Goal: Information Seeking & Learning: Learn about a topic

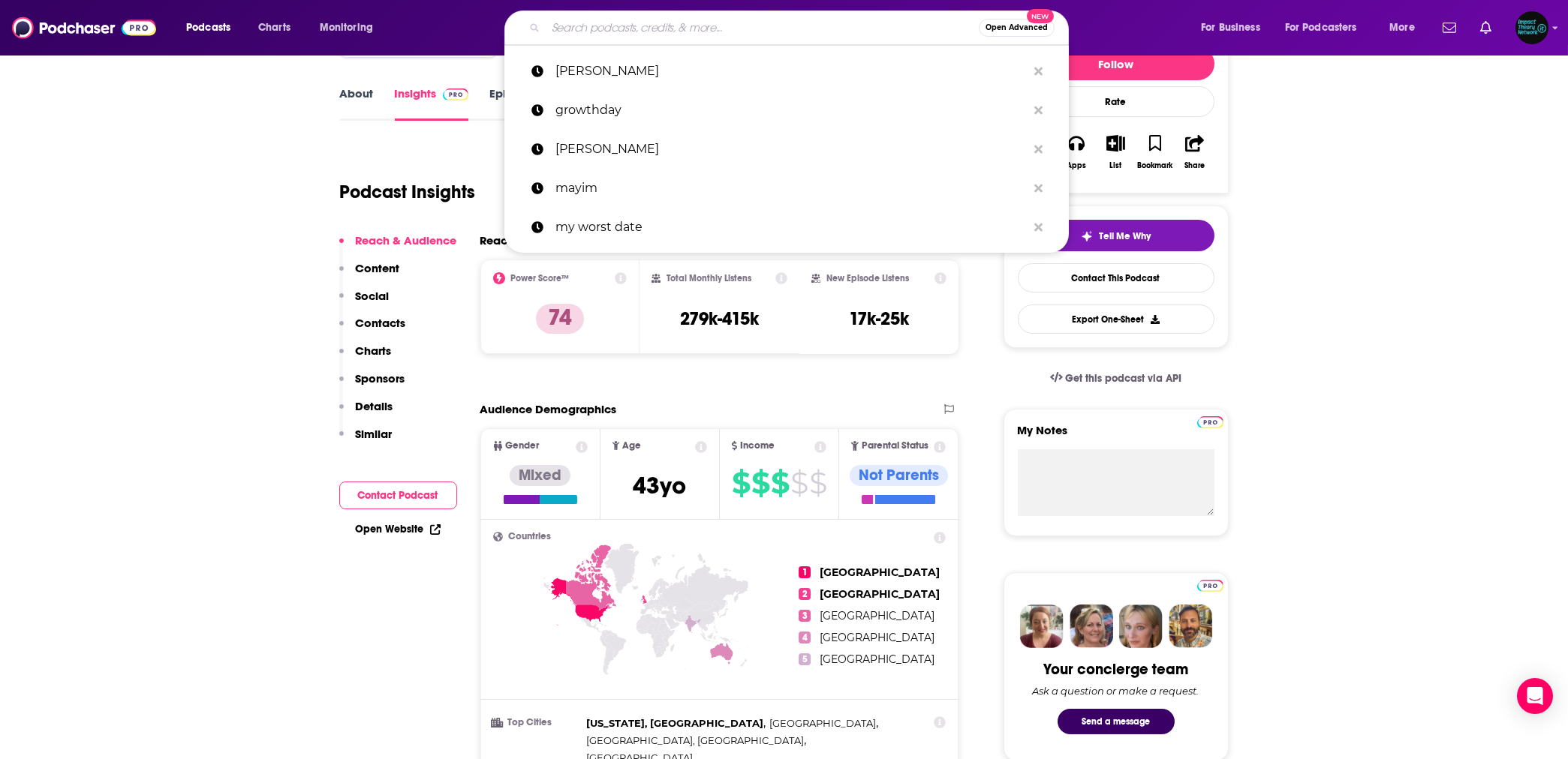
scroll to position [200, 0]
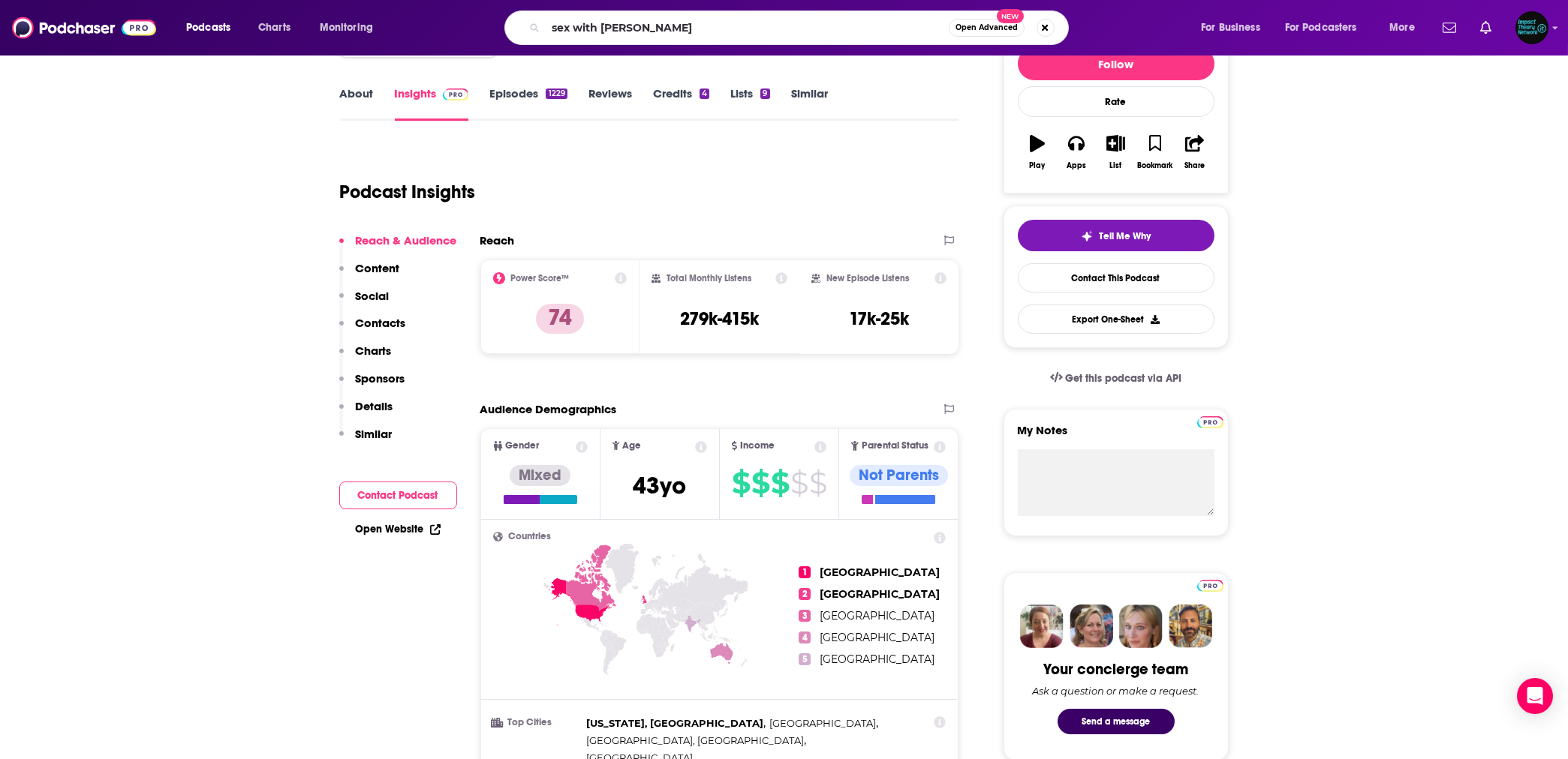
type input "sex with [PERSON_NAME]"
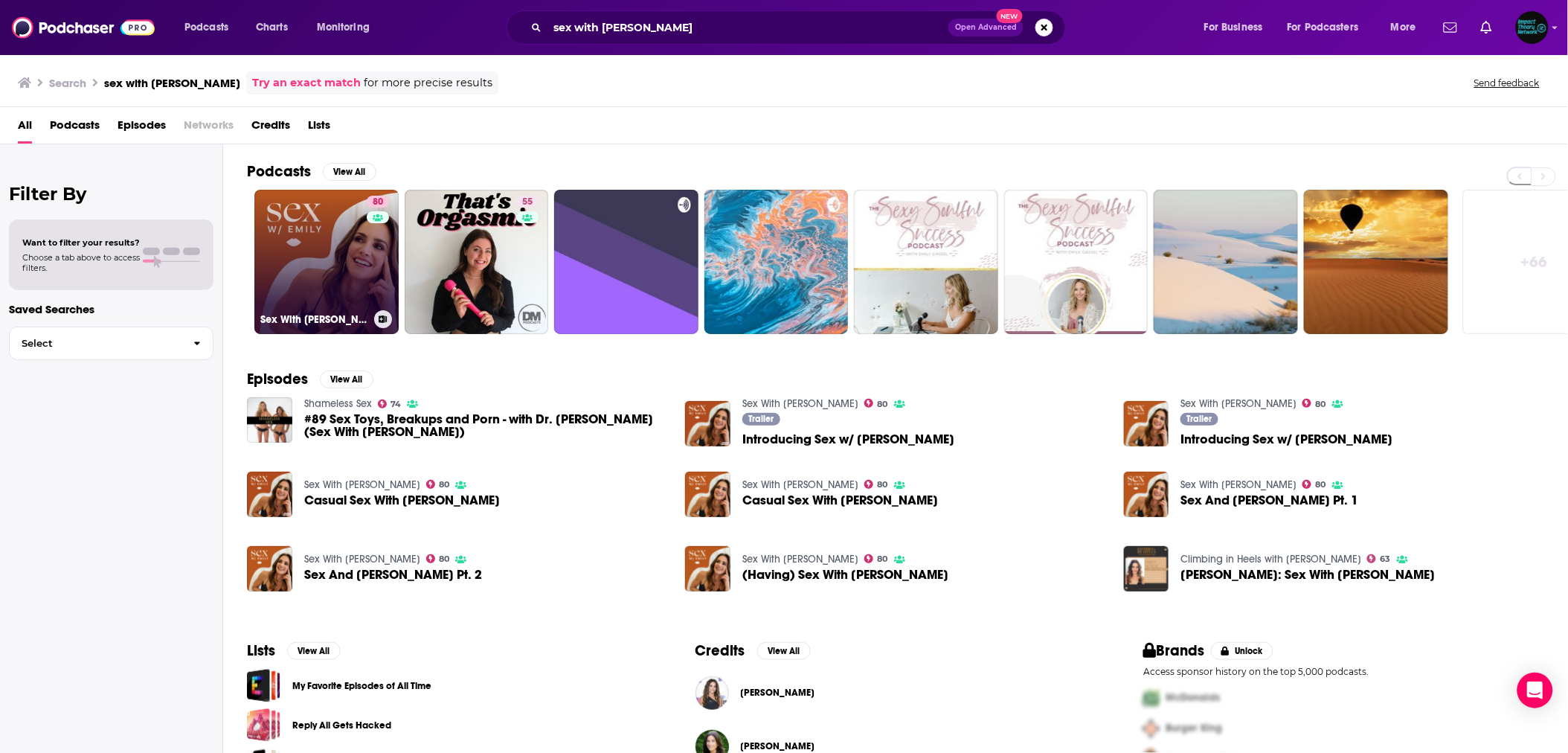
click at [344, 280] on link "80 Sex With Emily" at bounding box center [327, 262] width 145 height 145
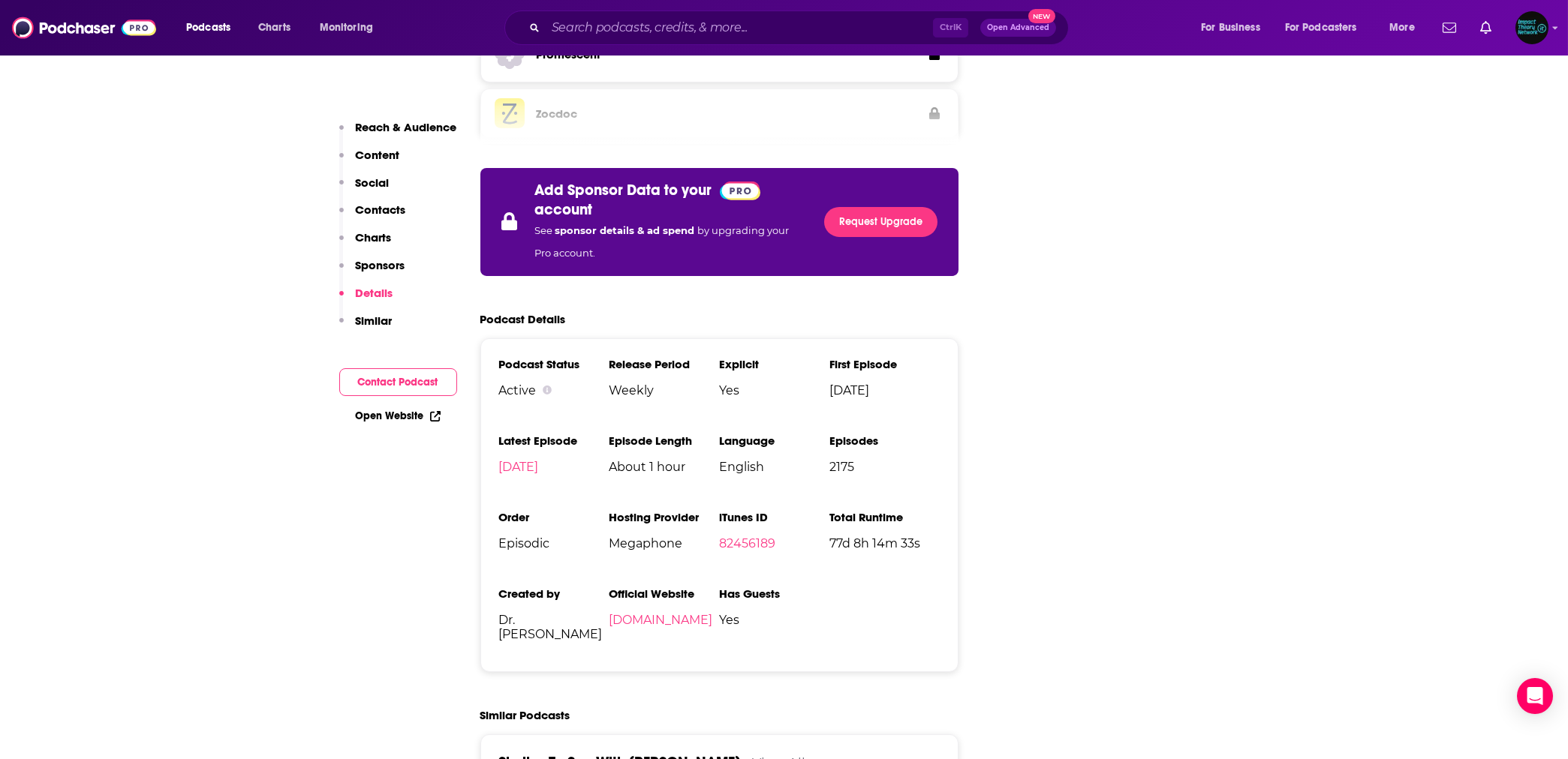
scroll to position [2667, 0]
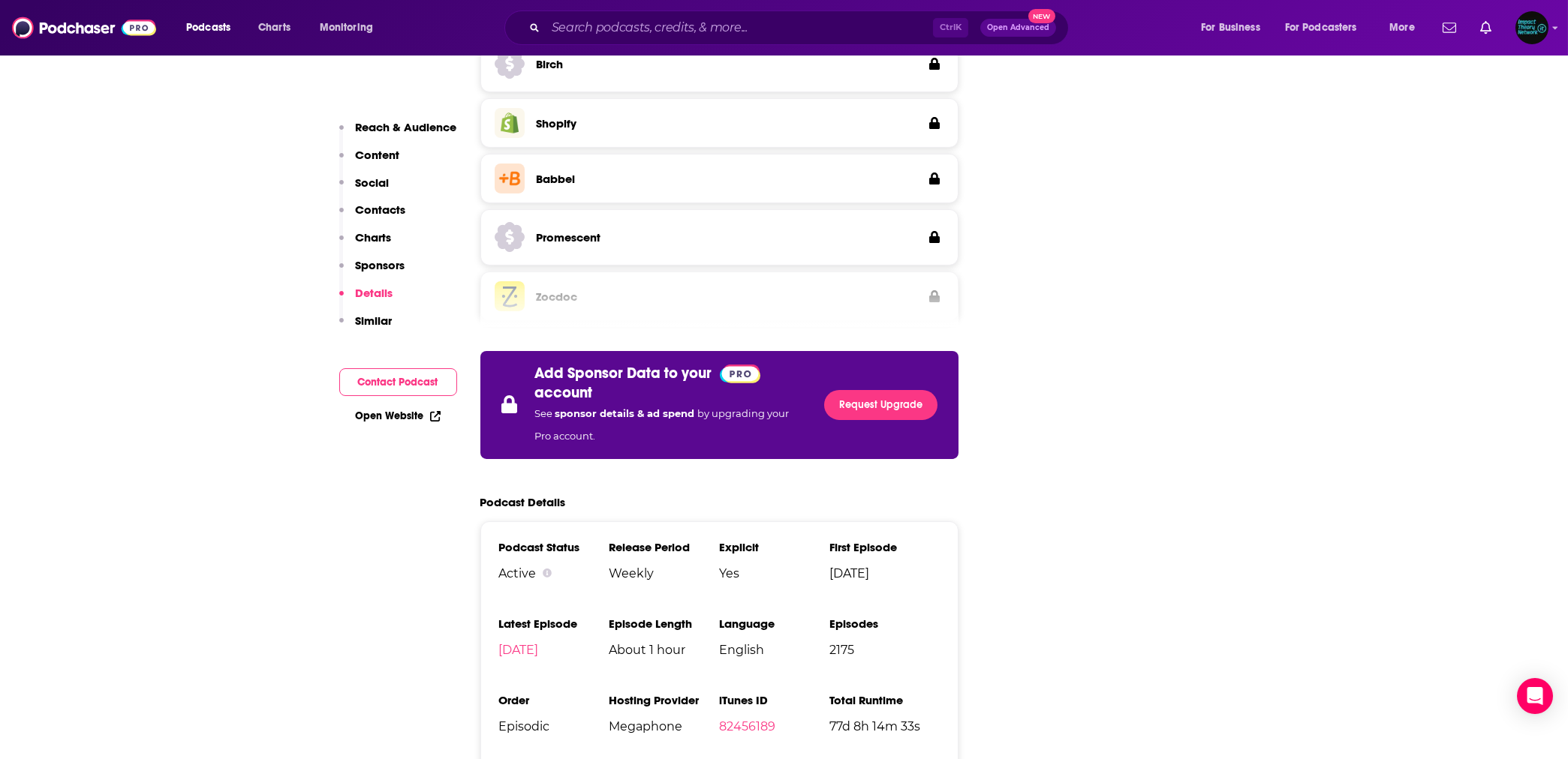
scroll to position [2400, 0]
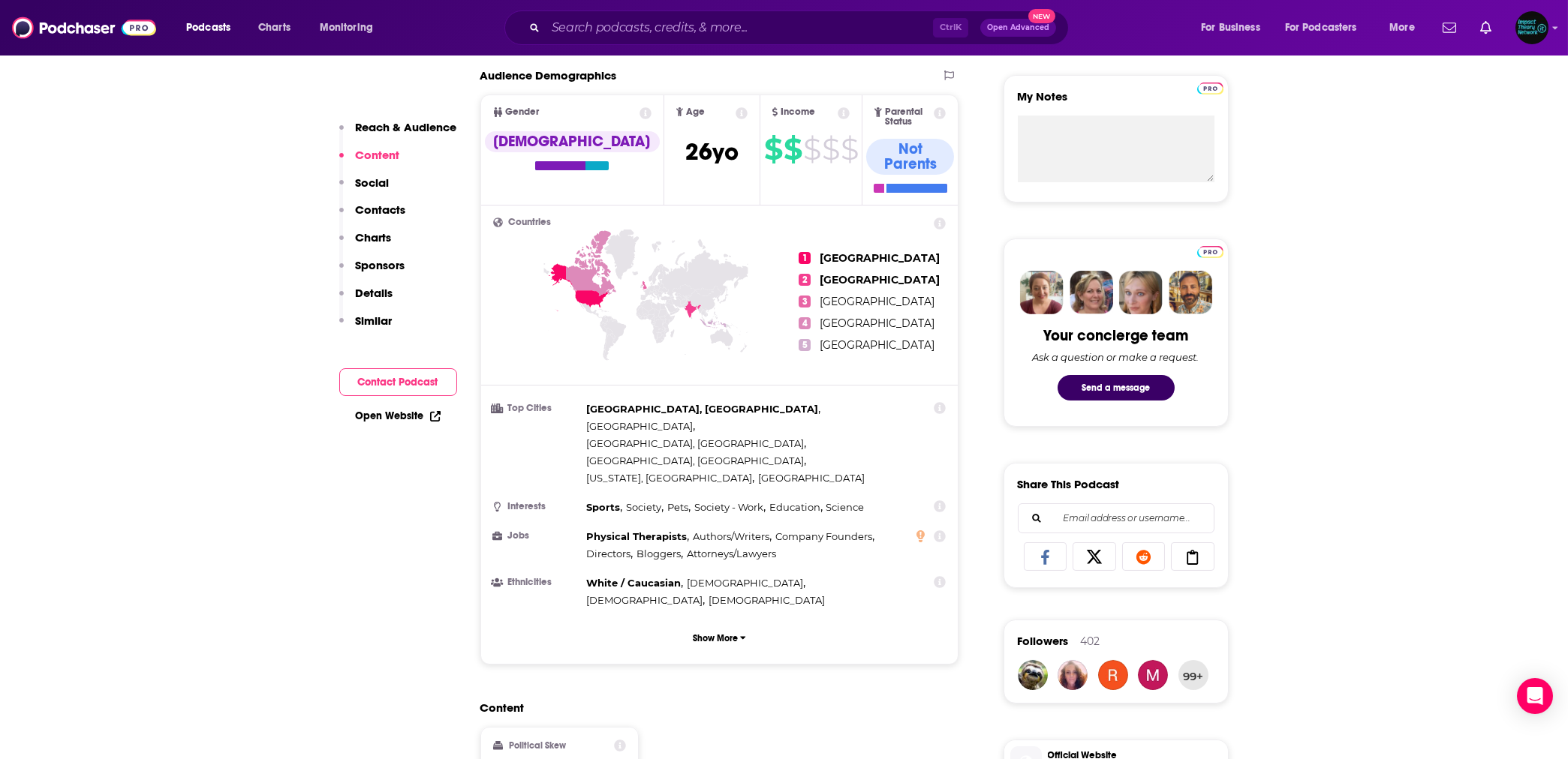
scroll to position [66, 0]
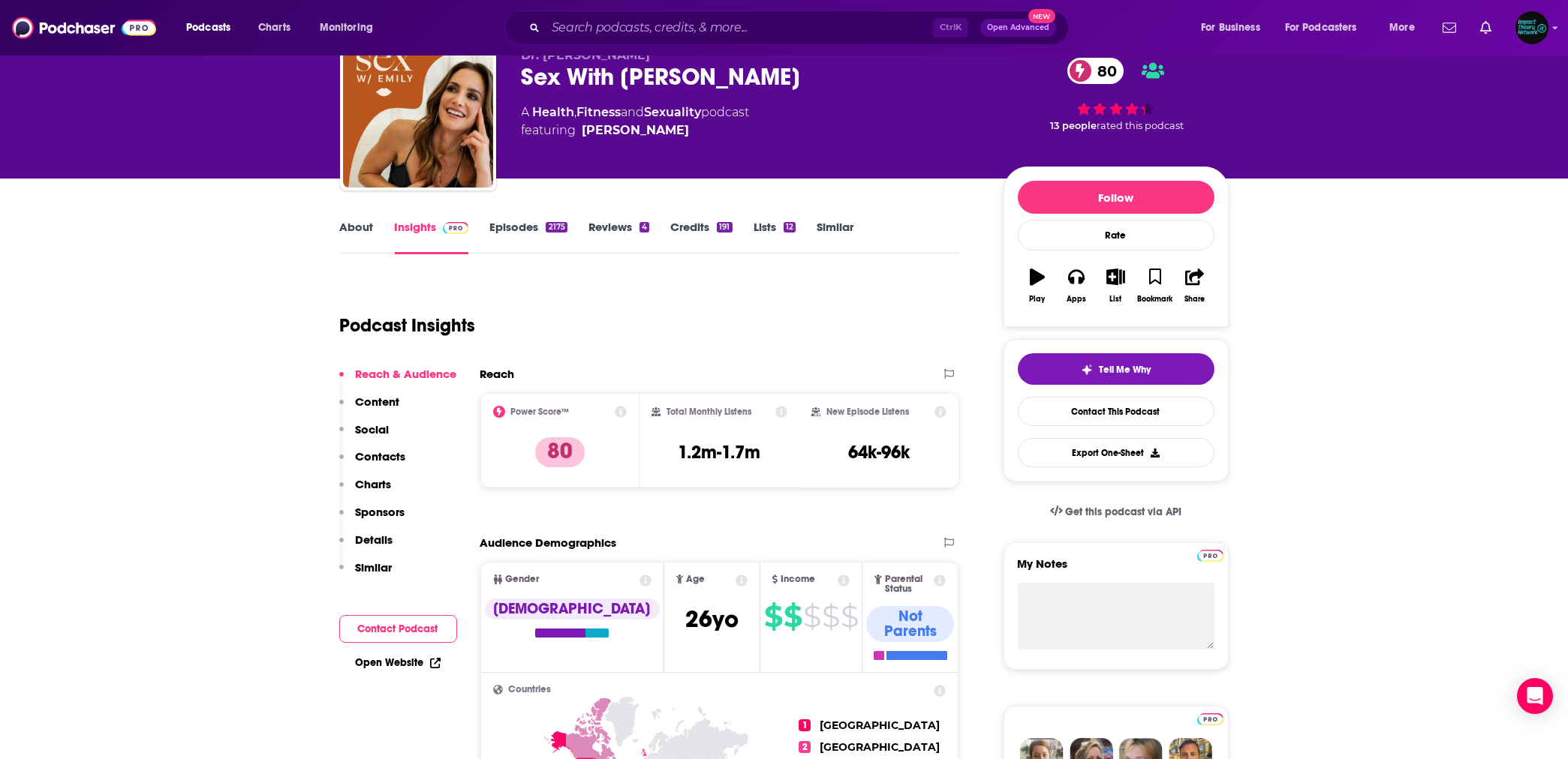
click at [526, 227] on link "Episodes 2175" at bounding box center [528, 237] width 78 height 34
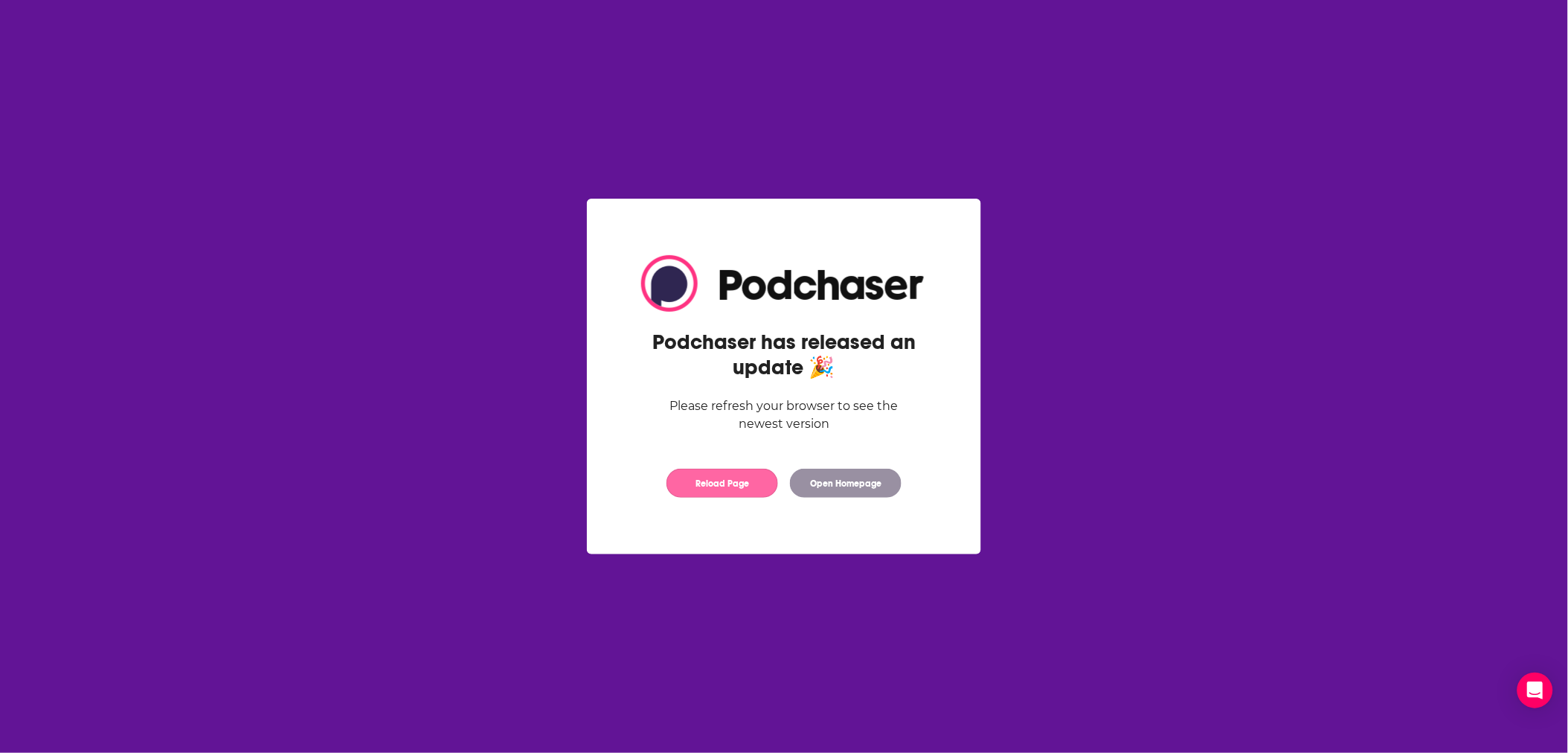
click at [737, 491] on button "Reload Page" at bounding box center [722, 483] width 112 height 29
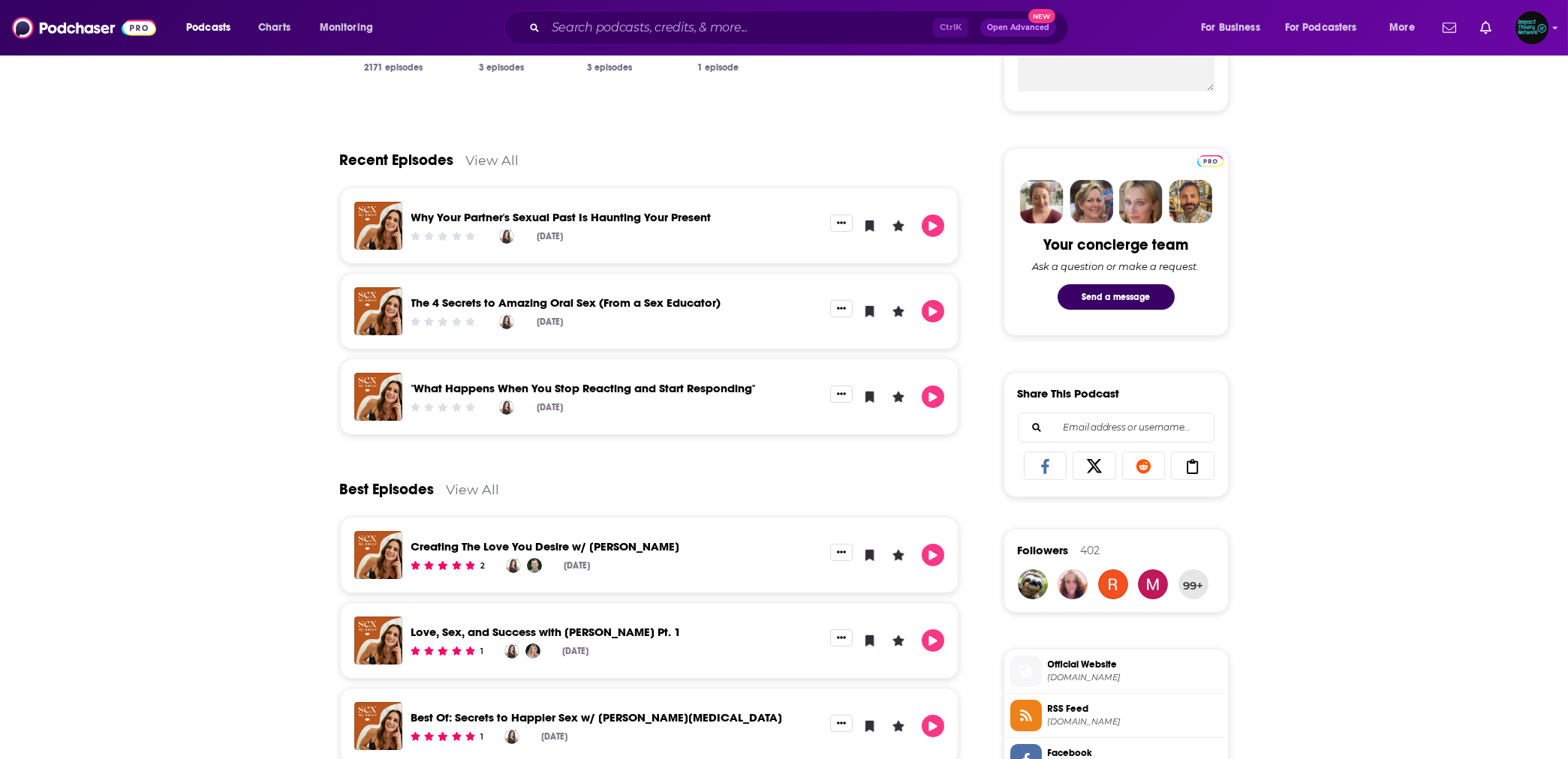
scroll to position [600, 0]
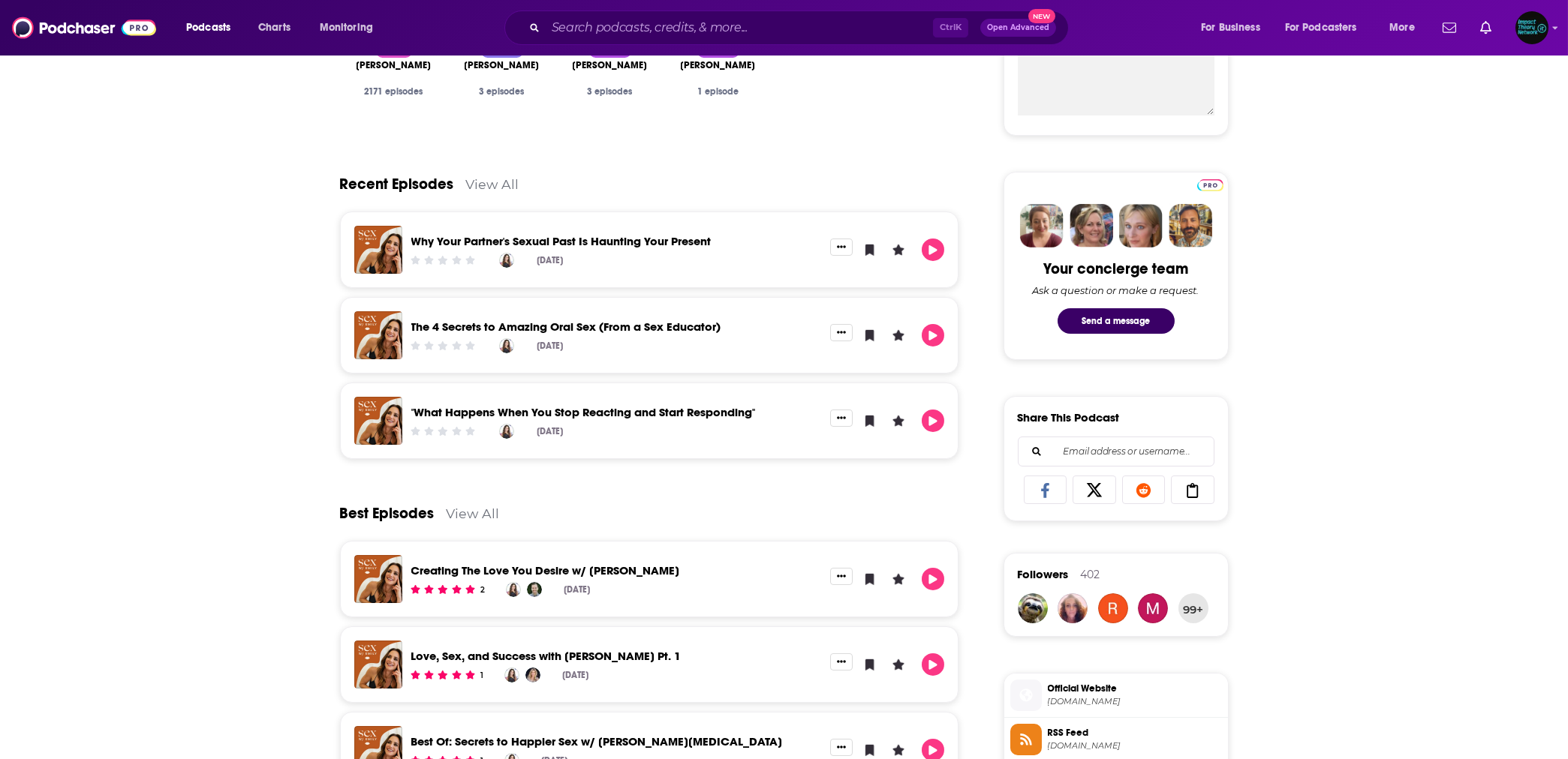
click at [494, 179] on link "View All" at bounding box center [492, 184] width 53 height 16
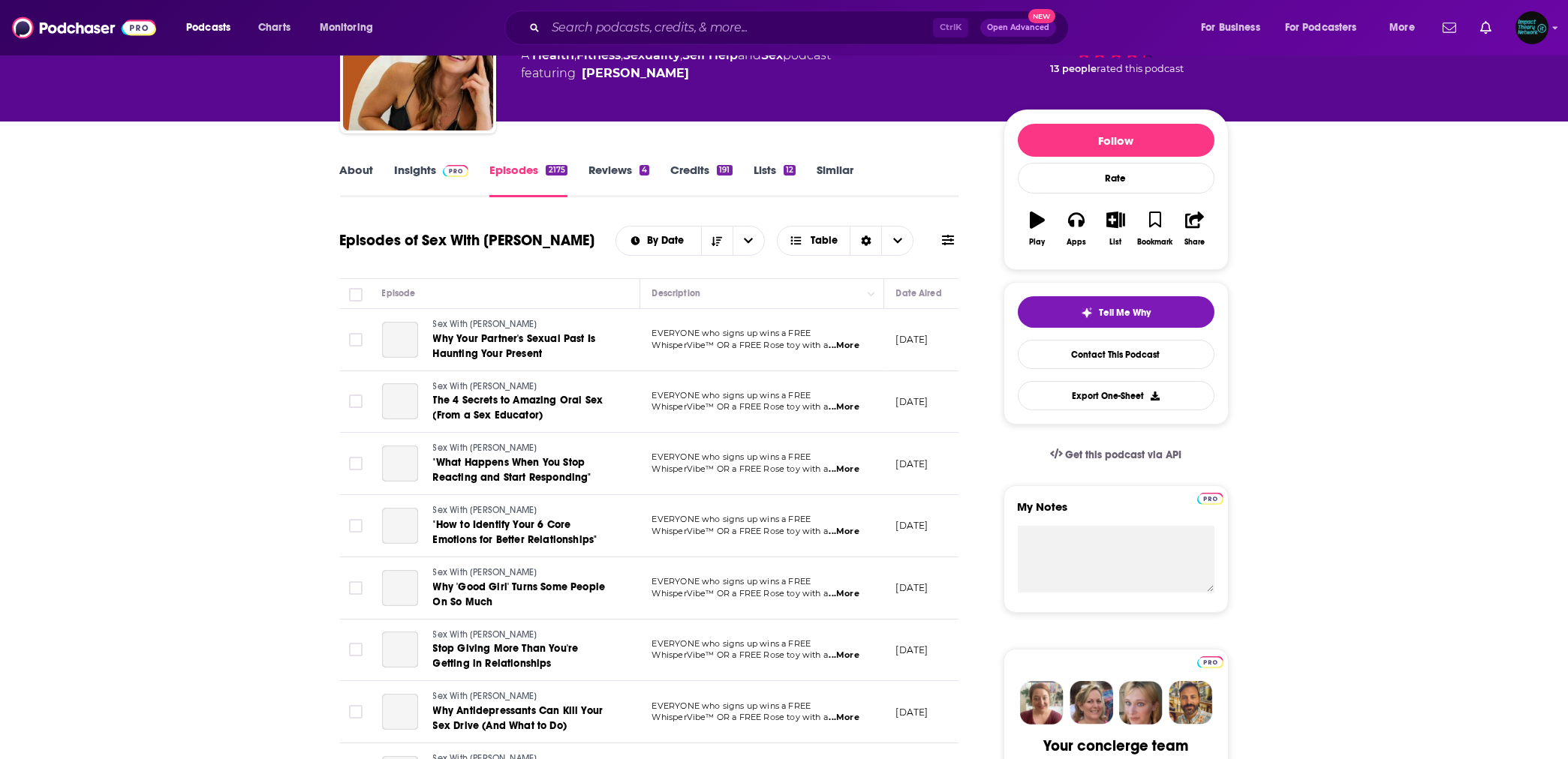
scroll to position [200, 0]
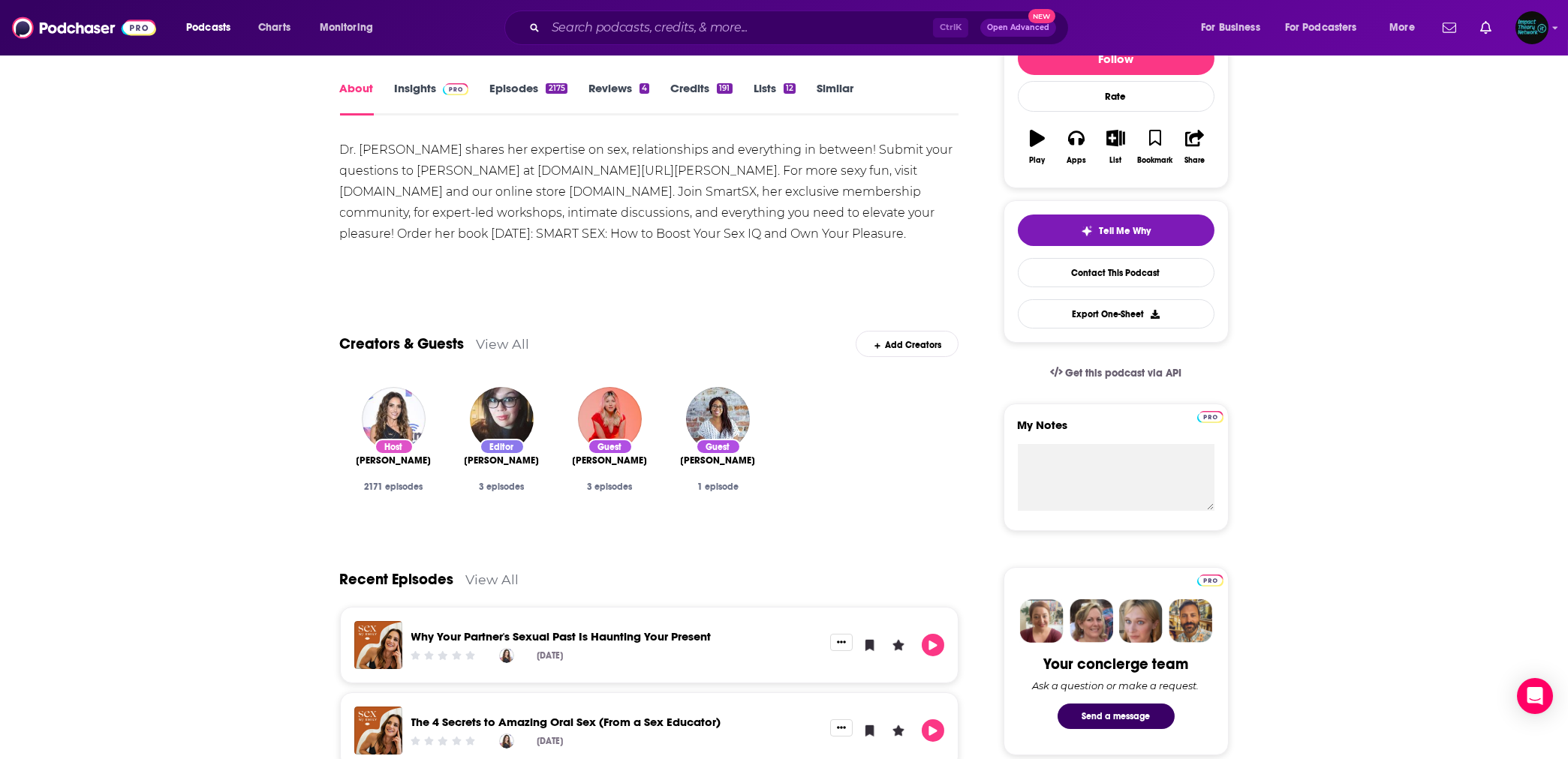
scroll to position [266, 0]
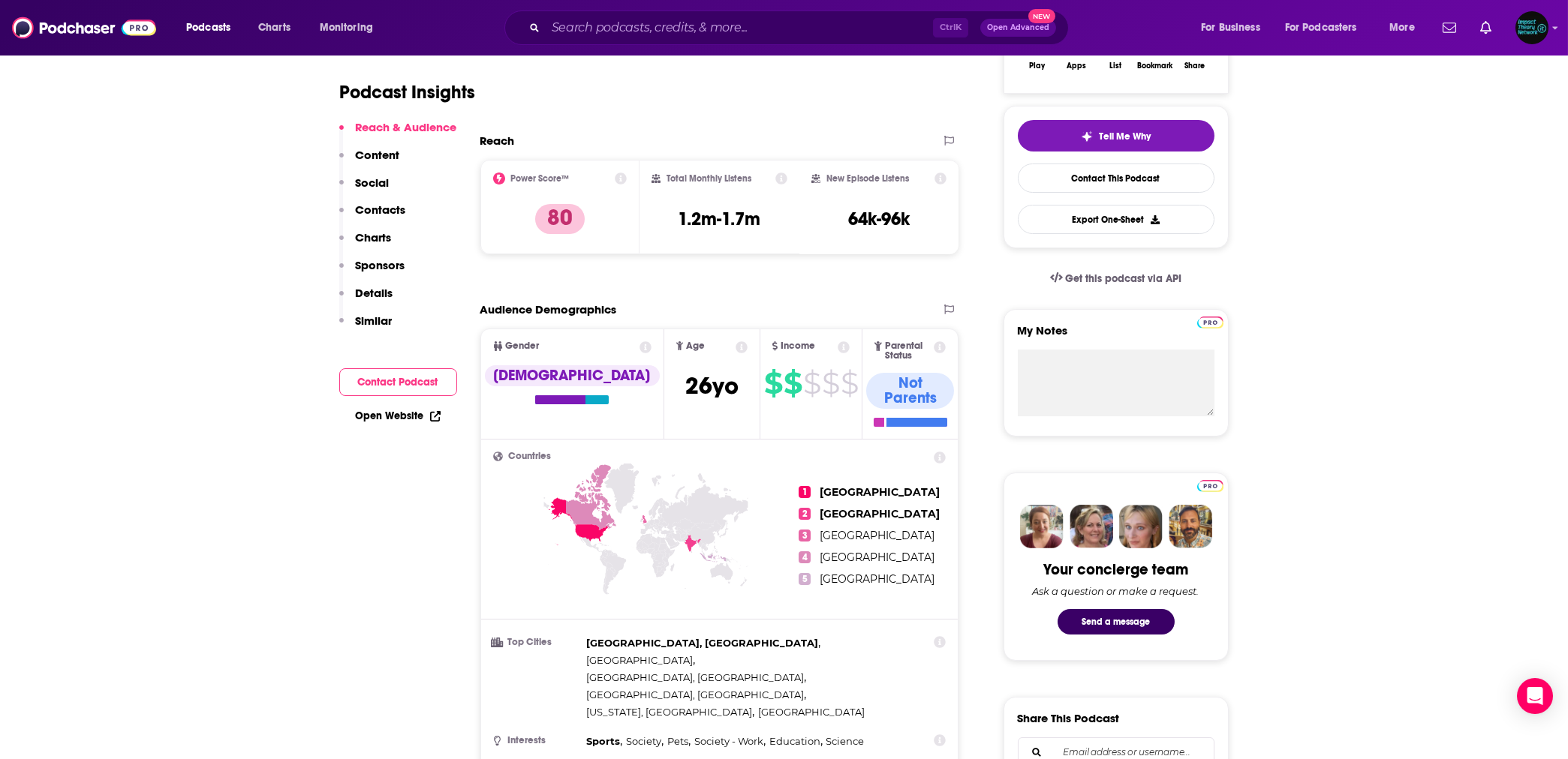
scroll to position [399, 0]
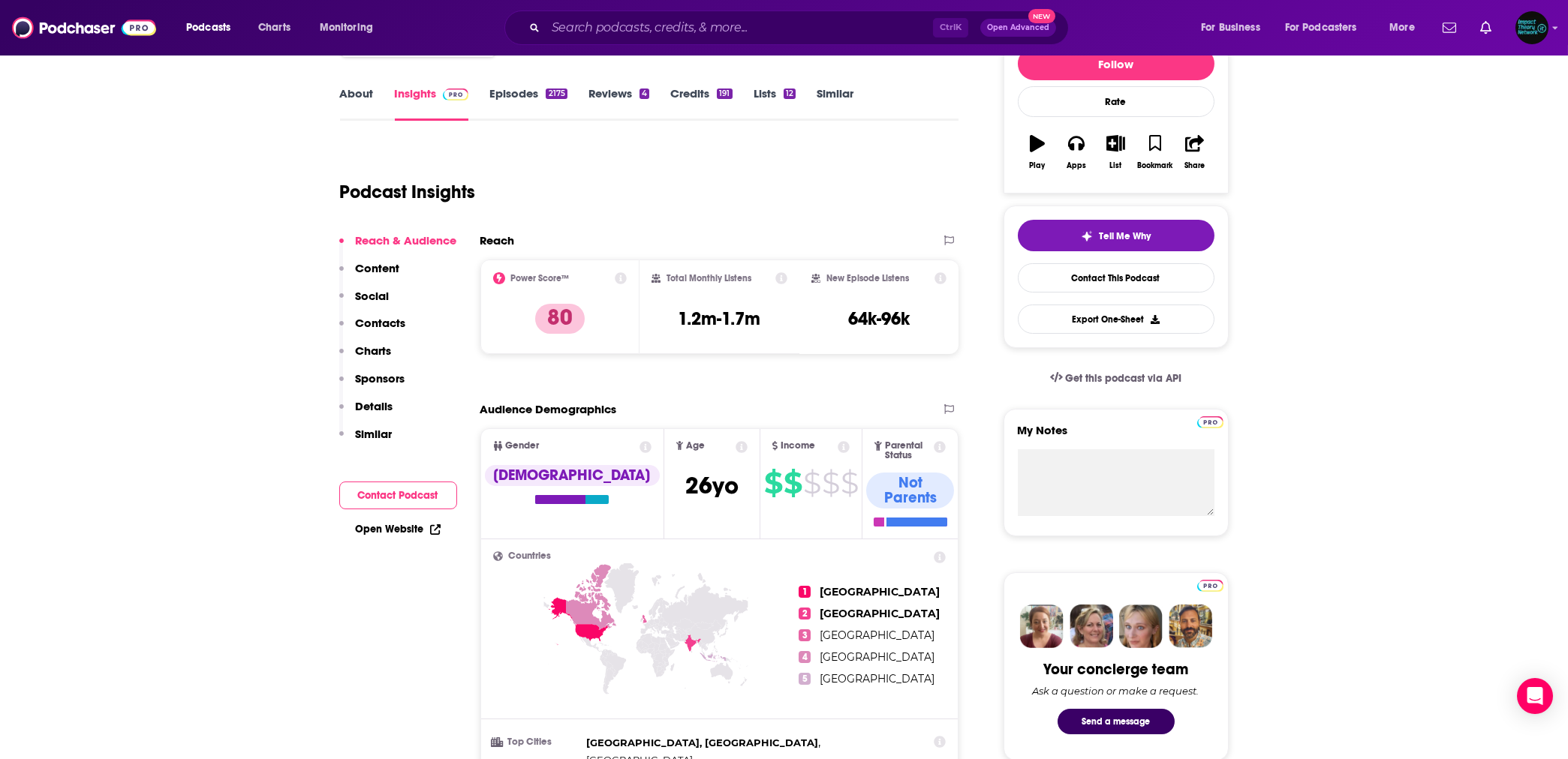
scroll to position [0, 0]
